Goal: Information Seeking & Learning: Understand process/instructions

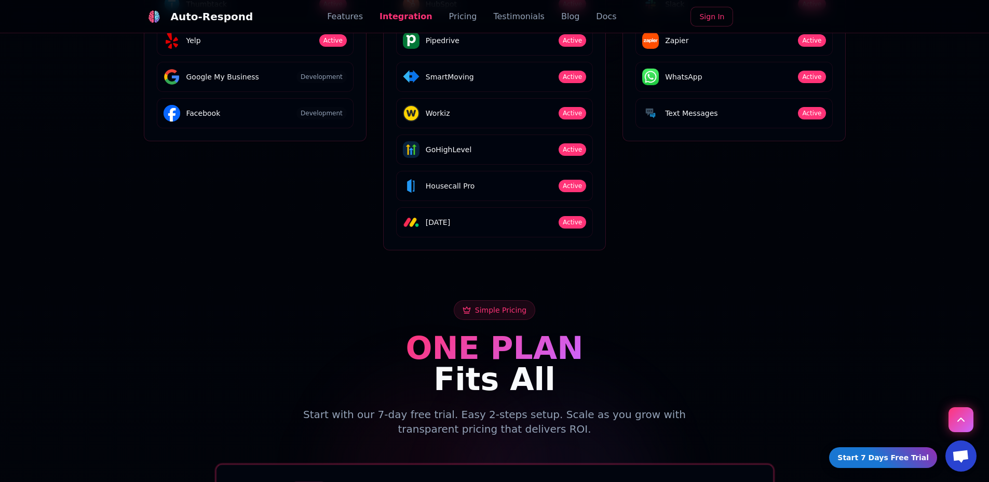
scroll to position [1826, 0]
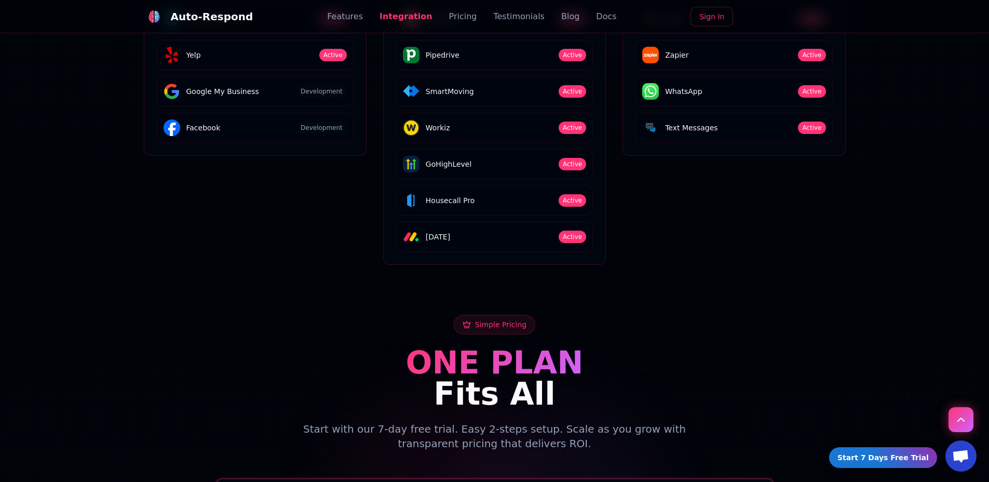
click at [564, 20] on link "Blog" at bounding box center [570, 16] width 18 height 12
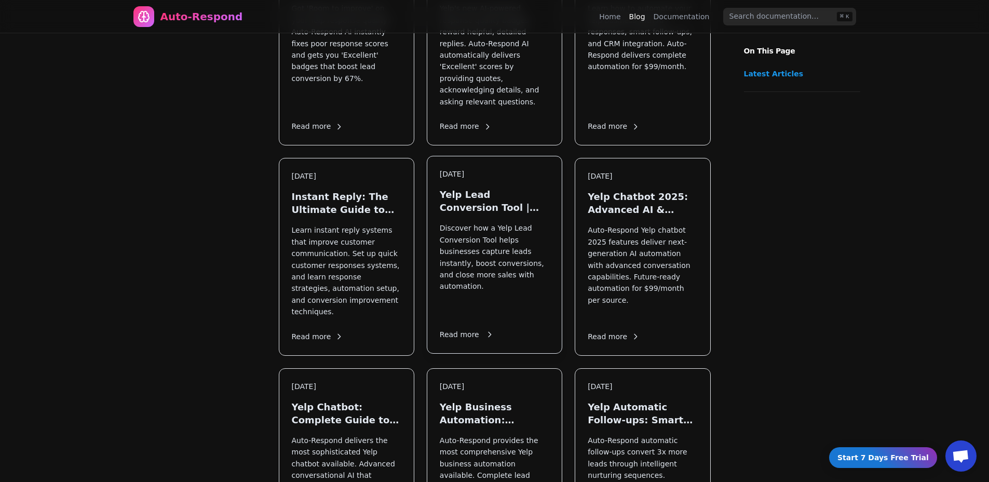
scroll to position [530, 0]
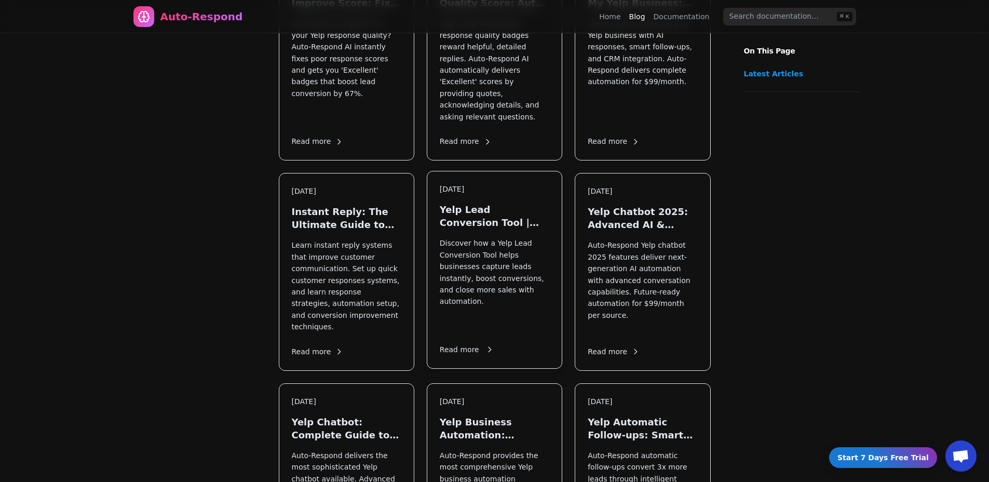
click at [472, 237] on p "Discover how a Yelp Lead Conversion Tool helps businesses capture leads instant…" at bounding box center [495, 283] width 110 height 93
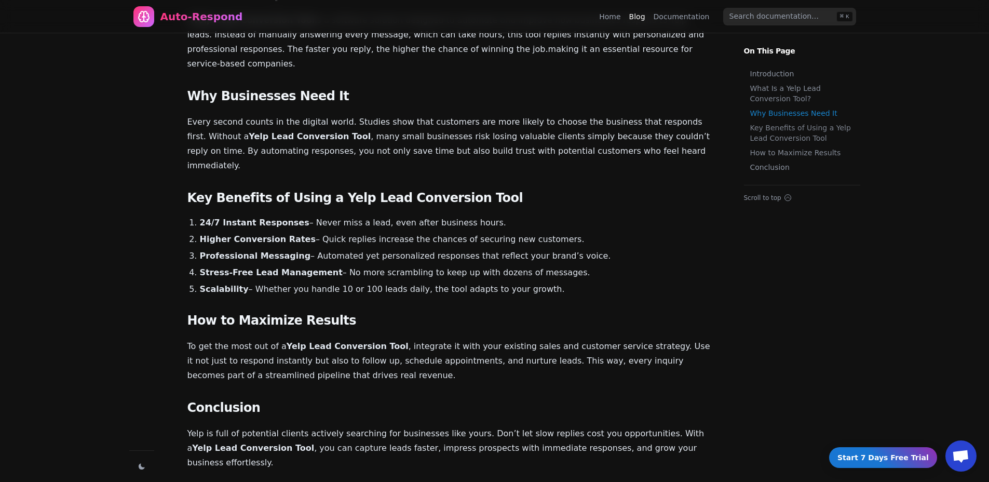
scroll to position [362, 0]
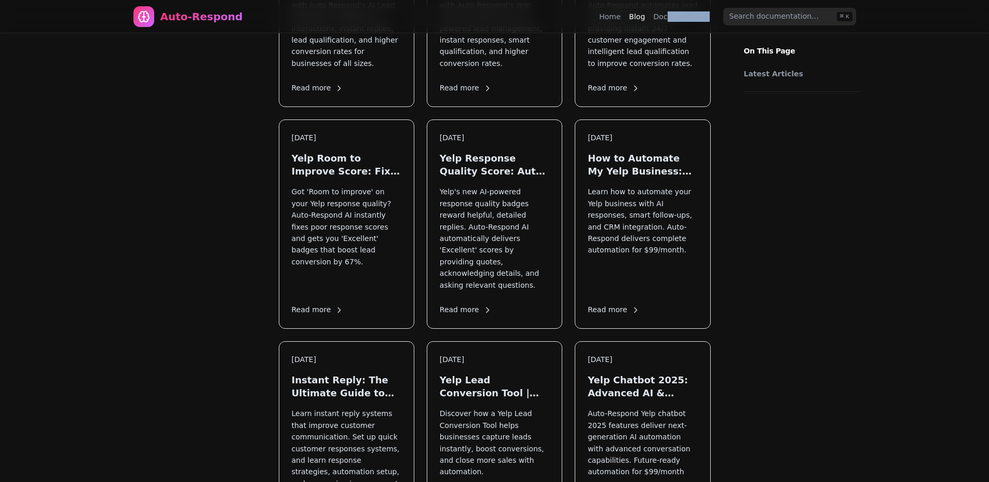
click at [669, 21] on nav "Auto-Respond Home Blog Documentation ⌘ K" at bounding box center [495, 16] width 748 height 33
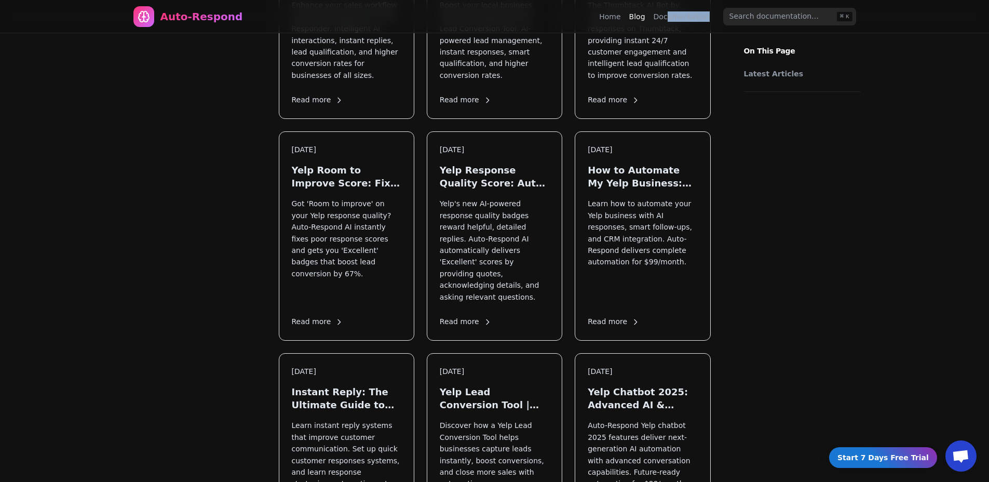
click at [672, 16] on link "Documentation" at bounding box center [682, 16] width 56 height 10
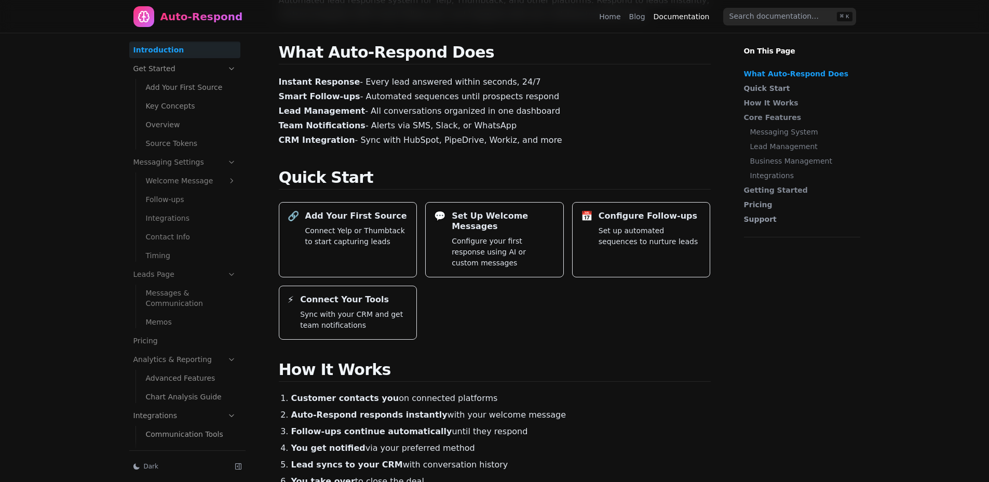
scroll to position [98, 0]
click at [159, 102] on link "Key Concepts" at bounding box center [191, 106] width 99 height 17
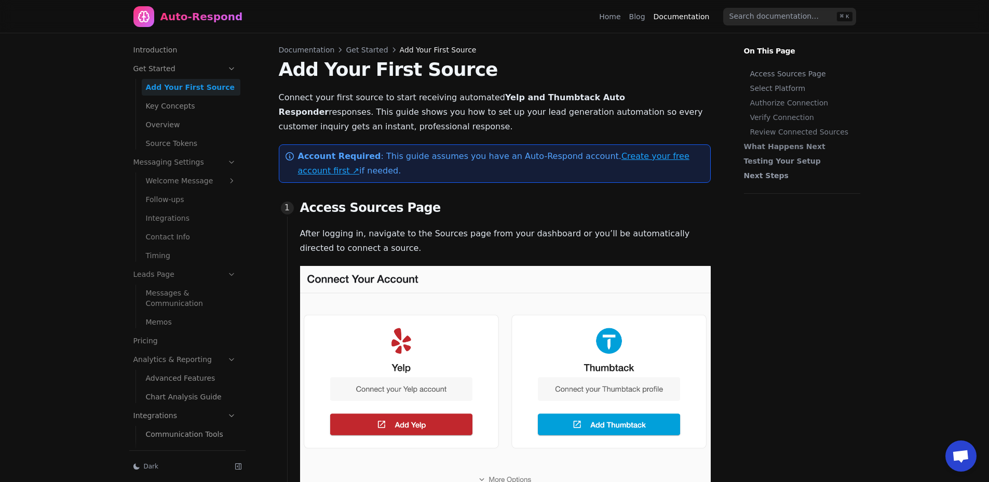
click at [227, 71] on icon at bounding box center [231, 68] width 9 height 9
click at [228, 71] on icon at bounding box center [231, 68] width 9 height 9
click at [230, 71] on icon at bounding box center [231, 68] width 9 height 9
click at [231, 70] on icon at bounding box center [231, 68] width 9 height 9
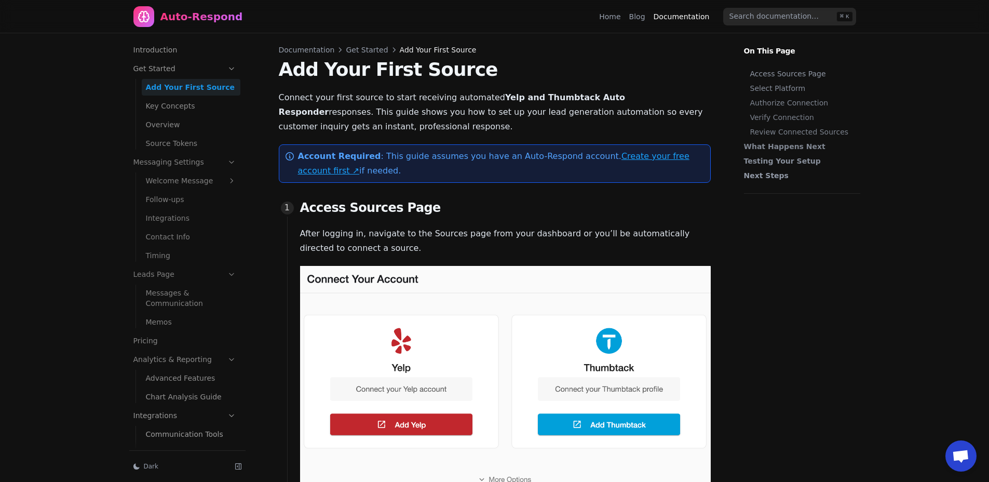
click at [208, 59] on ul "Introduction Get Started Add Your First Source Key Concepts Overview Source Tok…" at bounding box center [184, 261] width 111 height 438
click at [198, 114] on link "Welcome Message" at bounding box center [191, 106] width 99 height 17
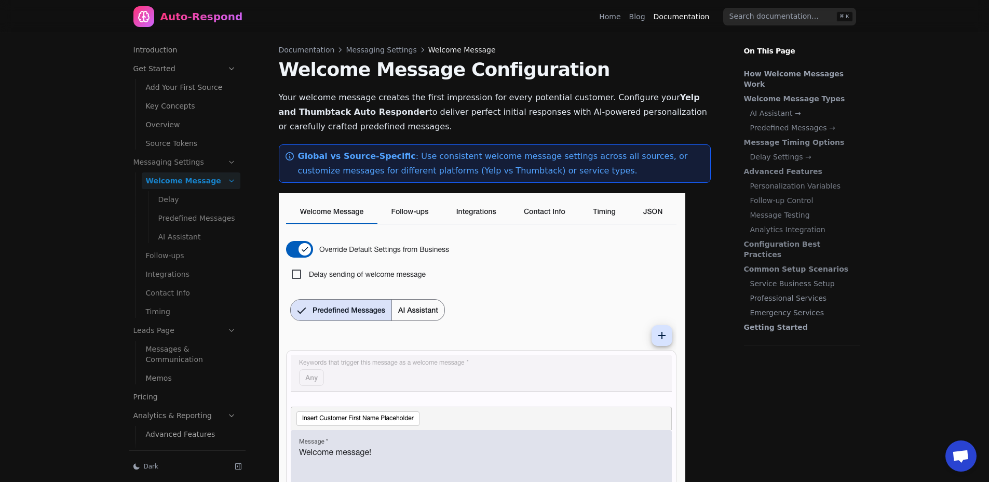
click at [183, 201] on link "Delay" at bounding box center [197, 199] width 86 height 17
click at [178, 218] on link "Predefined Messages" at bounding box center [197, 218] width 86 height 17
click at [175, 226] on link "Predefined Messages" at bounding box center [197, 218] width 86 height 17
click at [162, 242] on link "AI Assistant" at bounding box center [197, 236] width 86 height 17
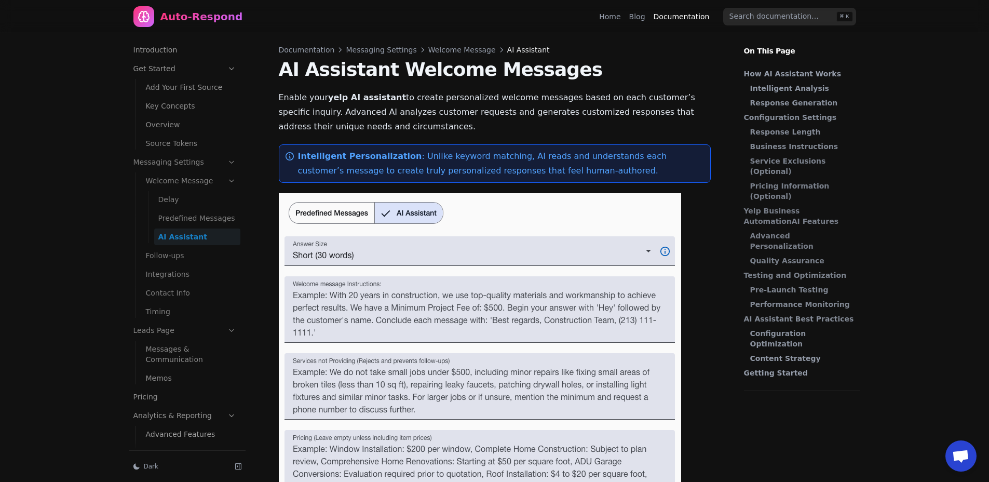
click at [175, 220] on link "Predefined Messages" at bounding box center [197, 218] width 86 height 17
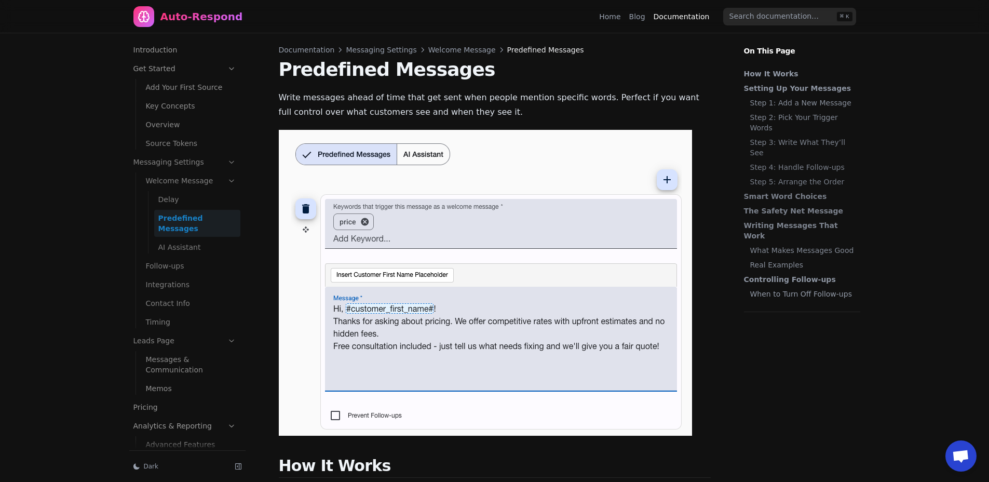
click at [181, 200] on link "Delay" at bounding box center [197, 199] width 86 height 17
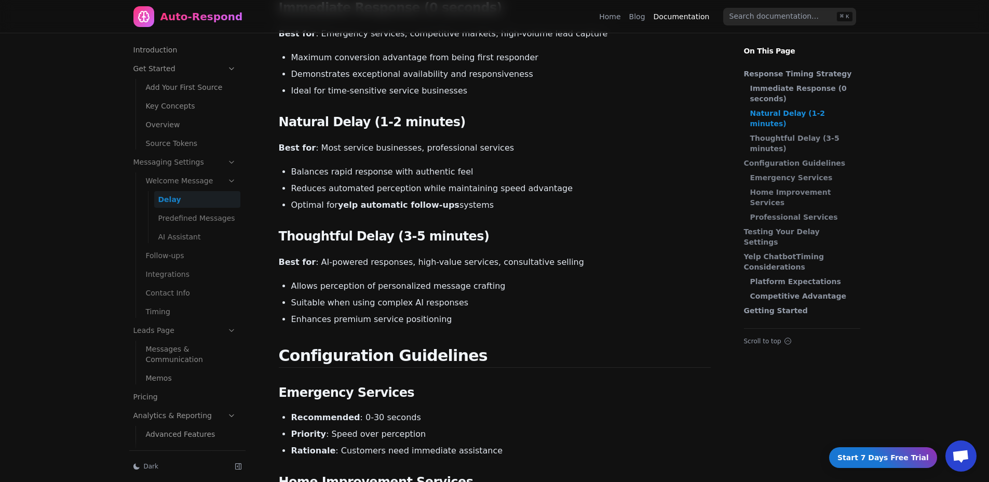
scroll to position [434, 0]
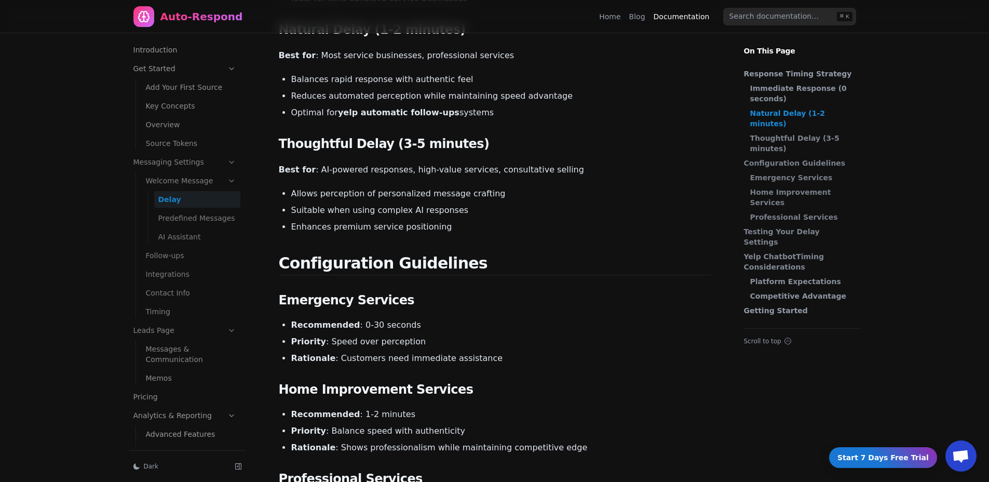
click at [896, 475] on div "Skip to Content Auto-Respond Home Blog Documentation ⌘ K ⌘ K Home Blog Yelp Lea…" at bounding box center [494, 489] width 989 height 1846
click at [895, 466] on link "Start 7 Days Free Trial" at bounding box center [883, 457] width 108 height 21
click at [609, 13] on link "Home" at bounding box center [609, 16] width 21 height 10
